Goal: Task Accomplishment & Management: Use online tool/utility

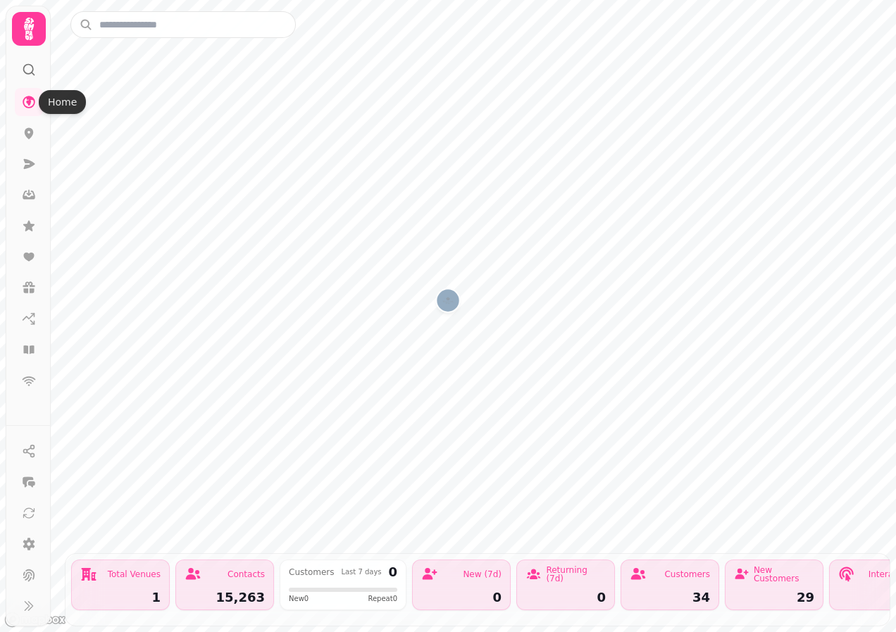
click at [30, 33] on icon at bounding box center [29, 29] width 10 height 23
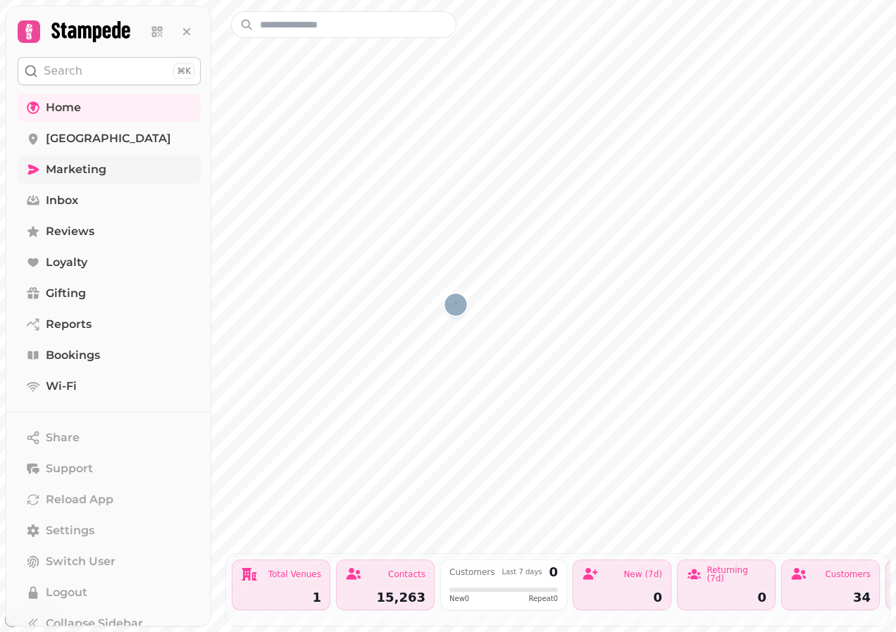
click at [66, 161] on span "Marketing" at bounding box center [76, 169] width 61 height 17
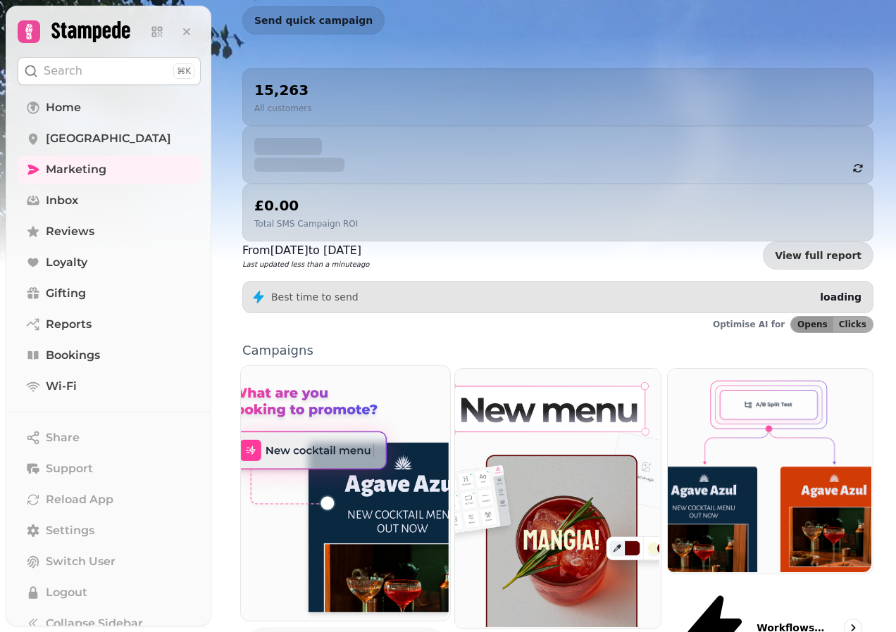
scroll to position [228, 0]
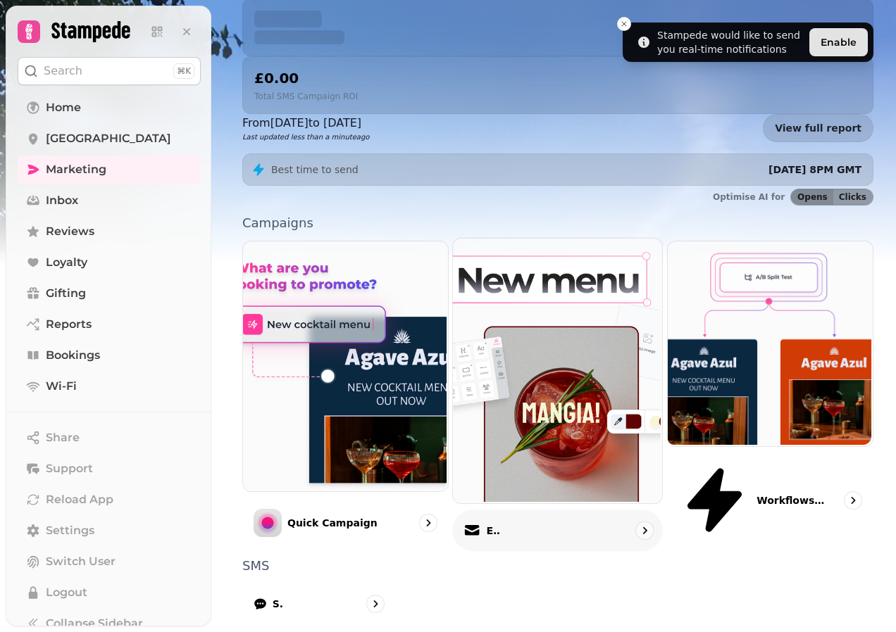
click at [529, 510] on div "Email" at bounding box center [557, 531] width 211 height 42
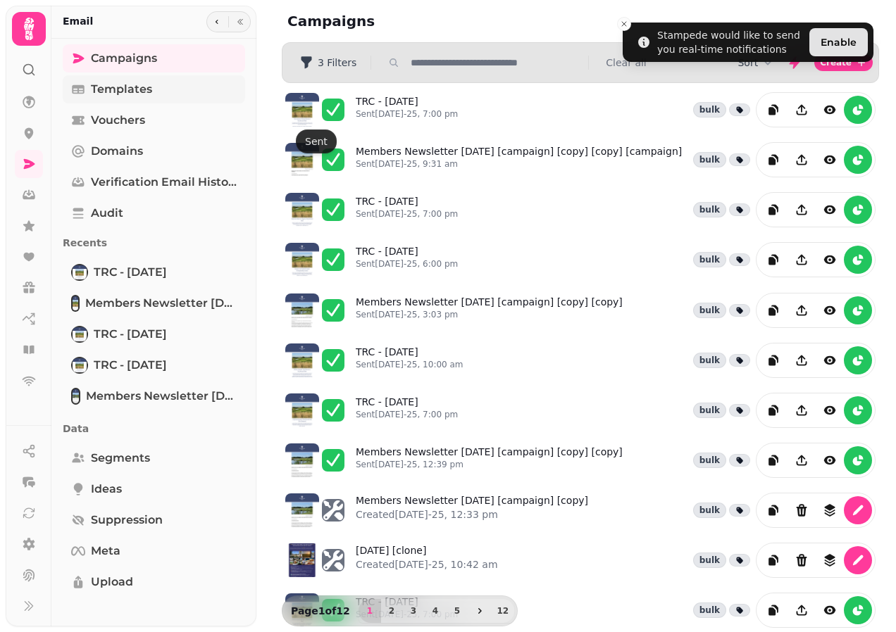
click at [137, 89] on span "Templates" at bounding box center [121, 89] width 61 height 17
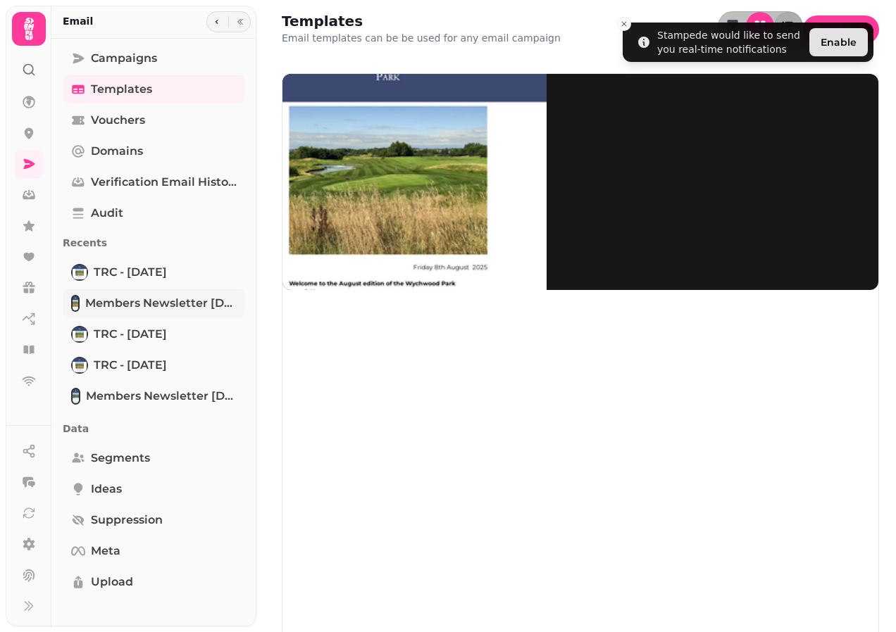
click at [136, 309] on span "Members Newsletter 06.05.25 [campaign] [copy] [copy] [campaign]" at bounding box center [160, 303] width 151 height 17
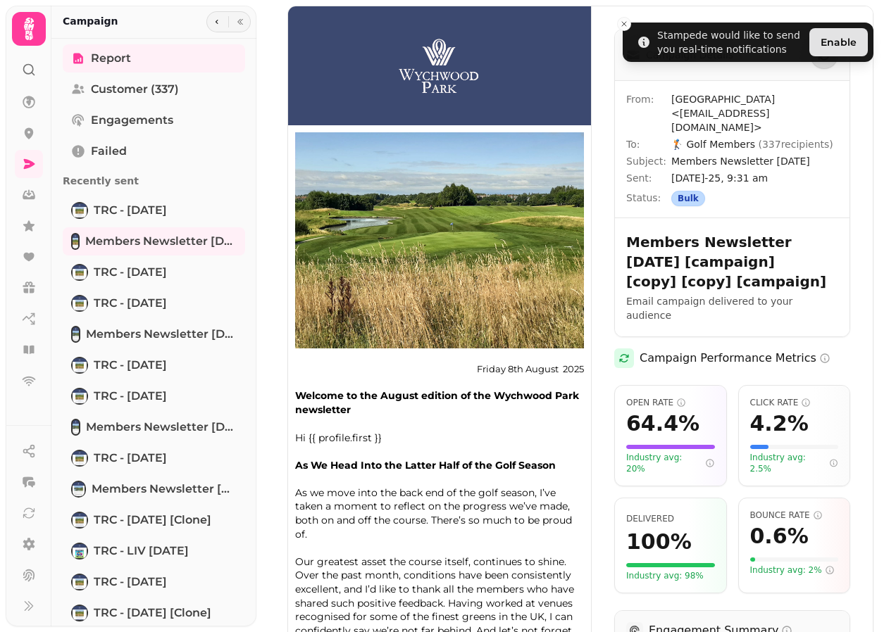
click at [442, 406] on img at bounding box center [439, 334] width 303 height 656
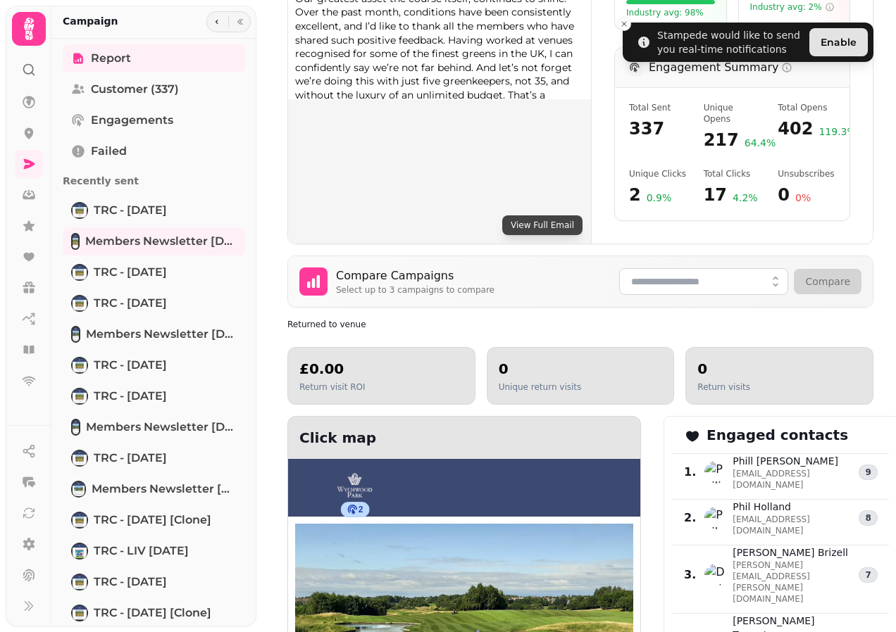
scroll to position [423, 0]
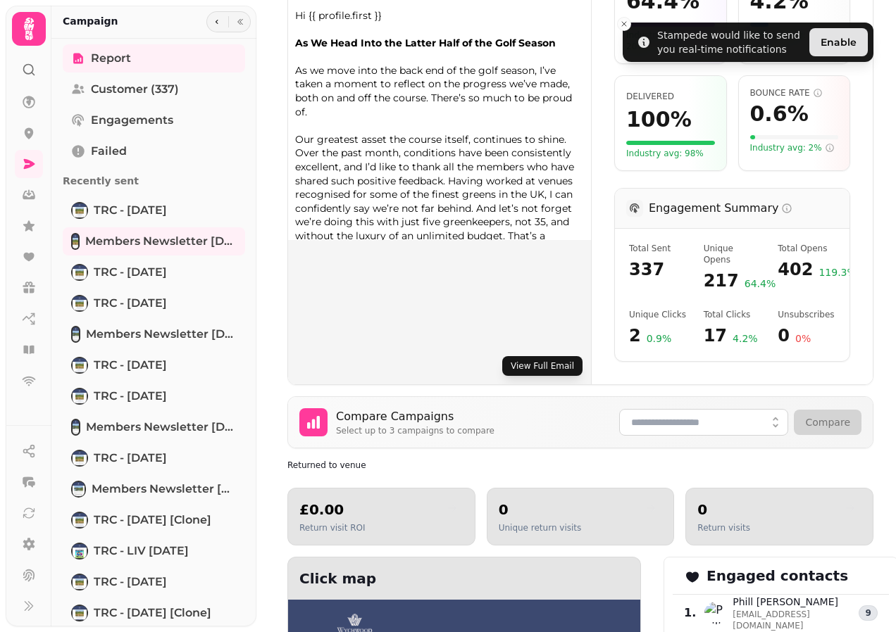
click at [532, 356] on button "View Full Email" at bounding box center [542, 366] width 80 height 20
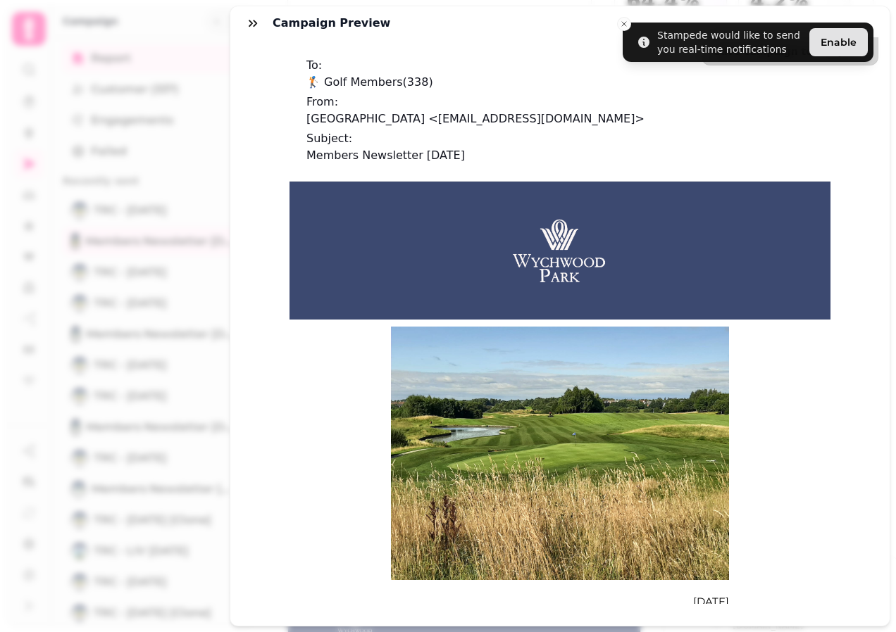
click at [833, 42] on button "Save campaign to template" at bounding box center [789, 51] width 177 height 28
